Goal: Find specific page/section: Find specific page/section

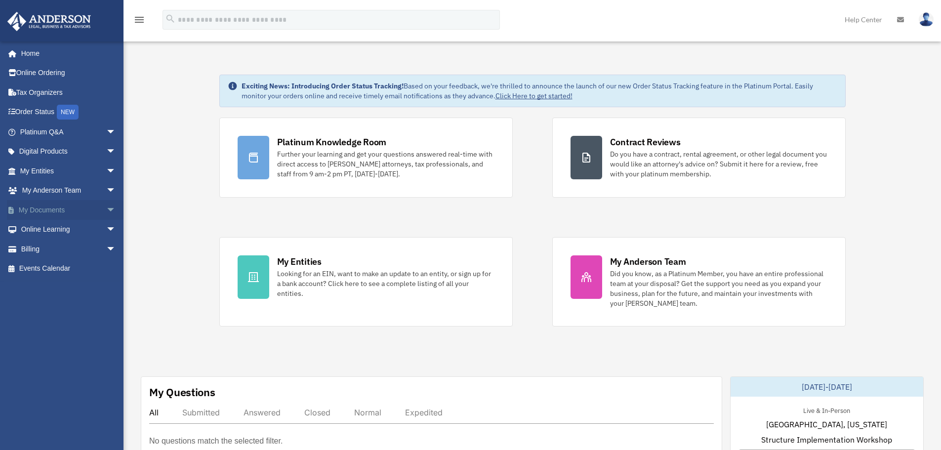
click at [108, 209] on span "arrow_drop_down" at bounding box center [116, 210] width 20 height 20
click at [47, 231] on link "Box" at bounding box center [72, 230] width 117 height 20
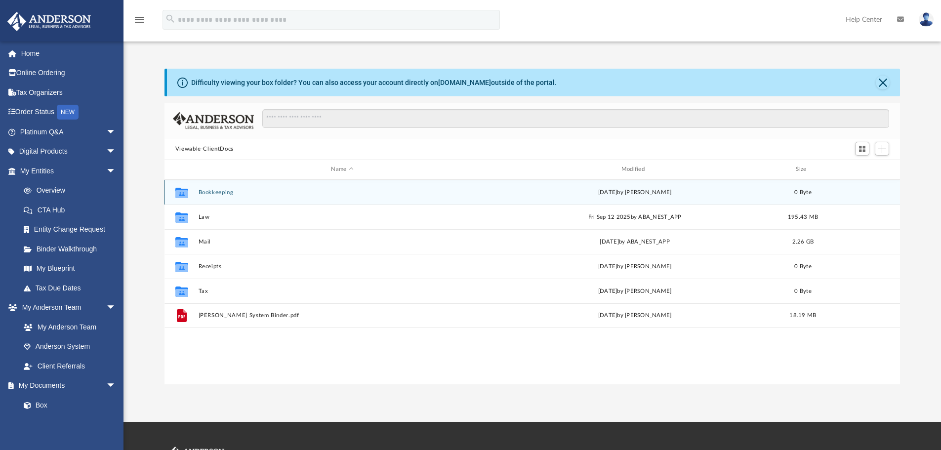
scroll to position [217, 728]
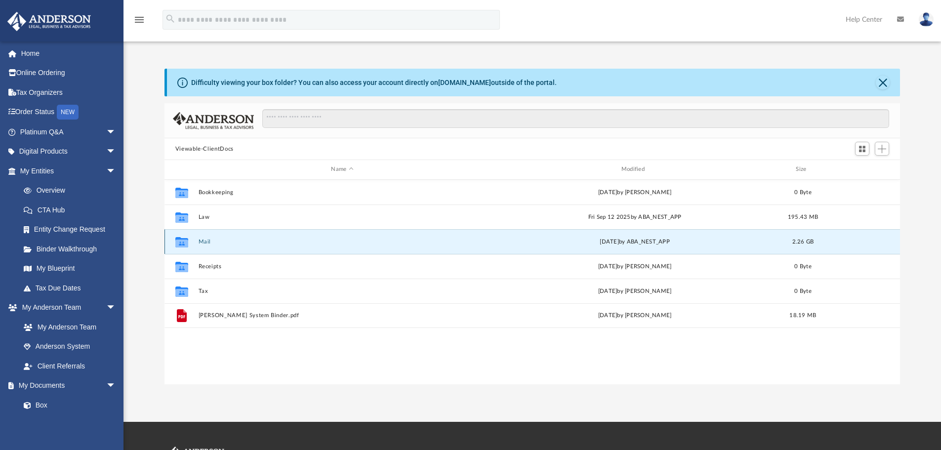
click at [199, 243] on button "Mail" at bounding box center [342, 242] width 288 height 6
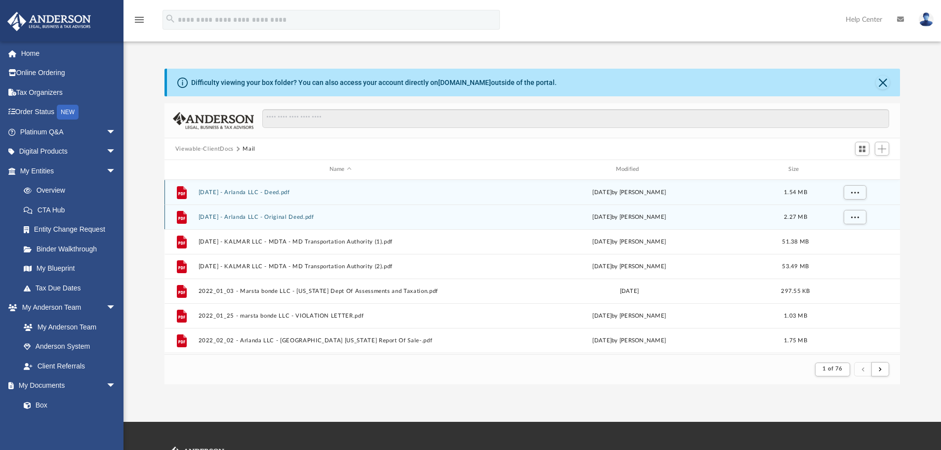
scroll to position [187, 728]
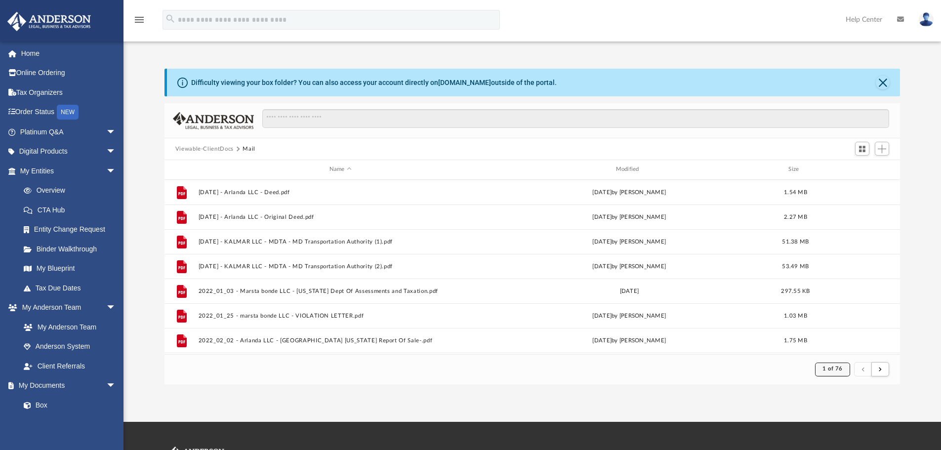
click at [827, 372] on span "1 of 76" at bounding box center [833, 368] width 20 height 5
click at [837, 342] on li "76" at bounding box center [840, 344] width 7 height 10
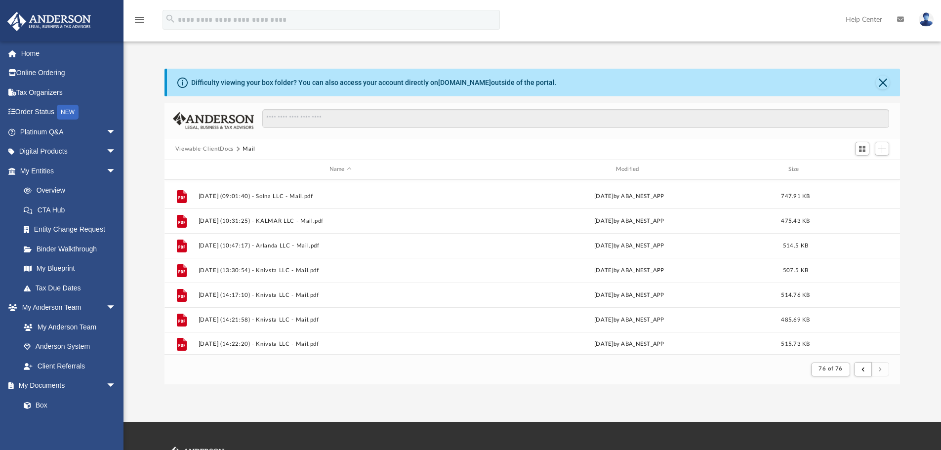
scroll to position [196, 0]
